Goal: Task Accomplishment & Management: Use online tool/utility

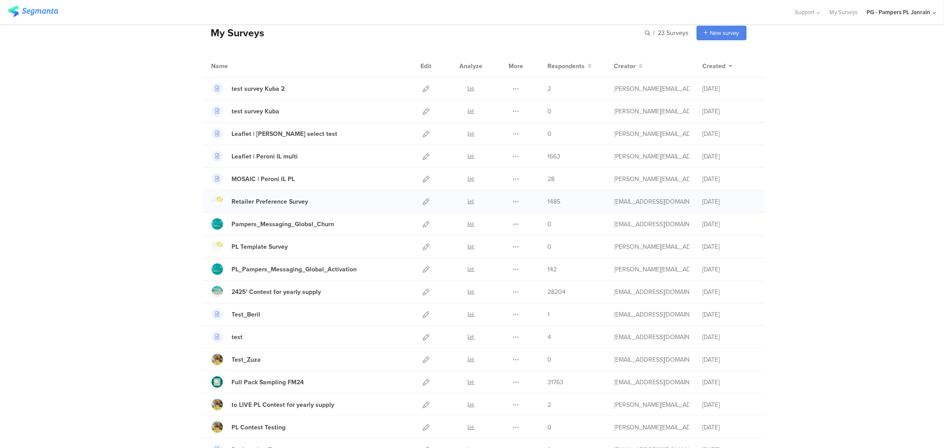
scroll to position [42, 0]
click at [468, 289] on icon at bounding box center [471, 290] width 7 height 7
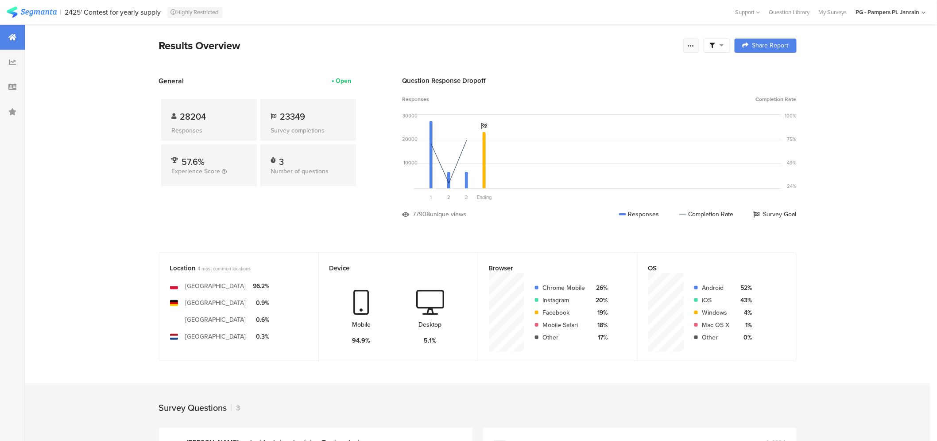
click at [695, 44] on icon at bounding box center [691, 45] width 7 height 7
click at [648, 133] on div "Export Results" at bounding box center [632, 135] width 142 height 9
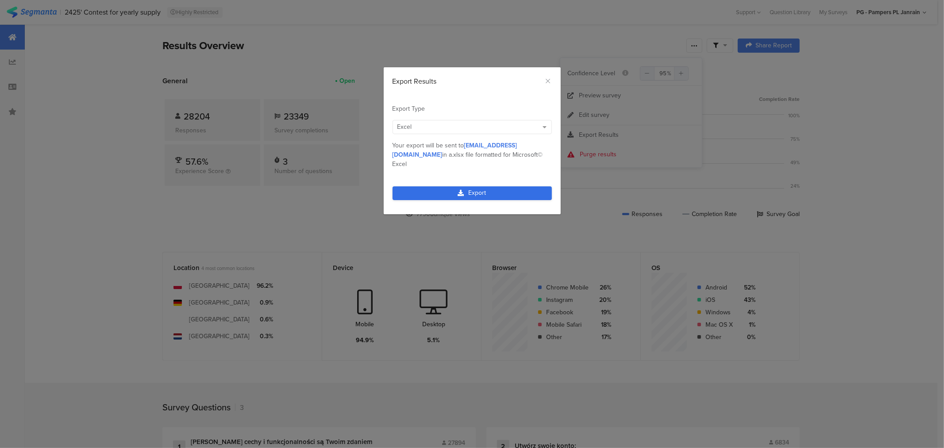
click at [488, 187] on link "Export" at bounding box center [472, 193] width 159 height 14
